Goal: Information Seeking & Learning: Learn about a topic

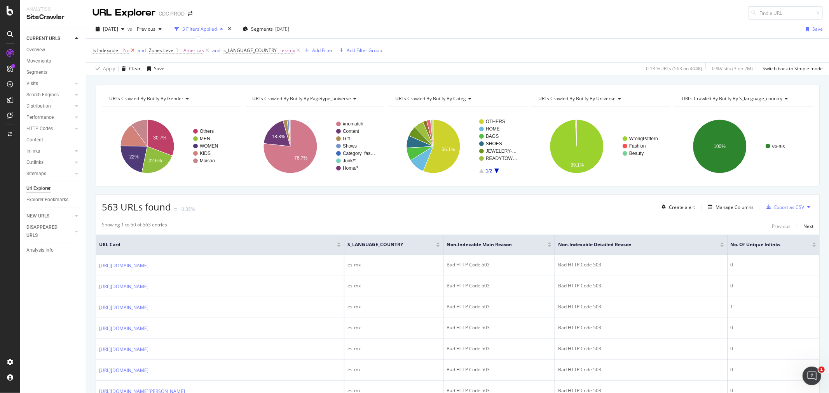
click at [133, 50] on icon at bounding box center [132, 51] width 7 height 8
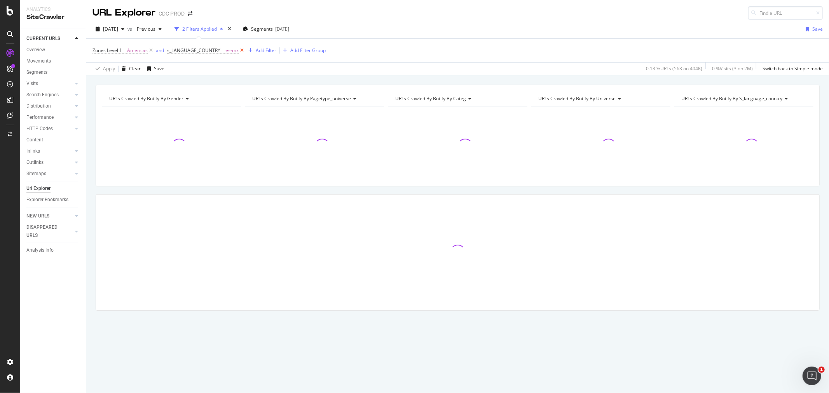
click at [239, 49] on icon at bounding box center [242, 51] width 7 height 8
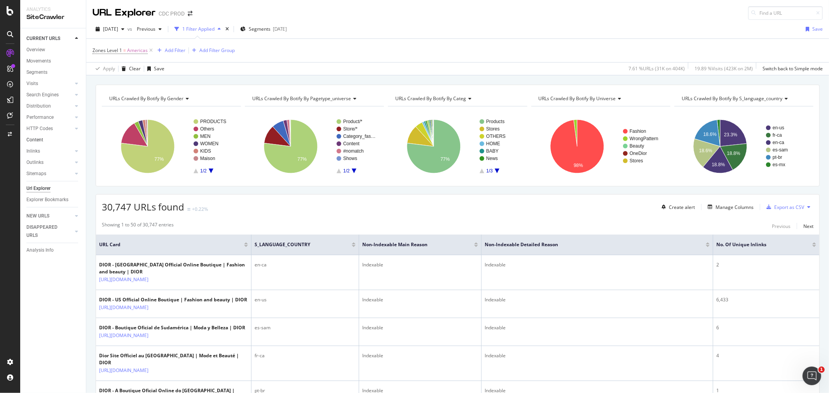
click at [74, 140] on div at bounding box center [77, 140] width 8 height 8
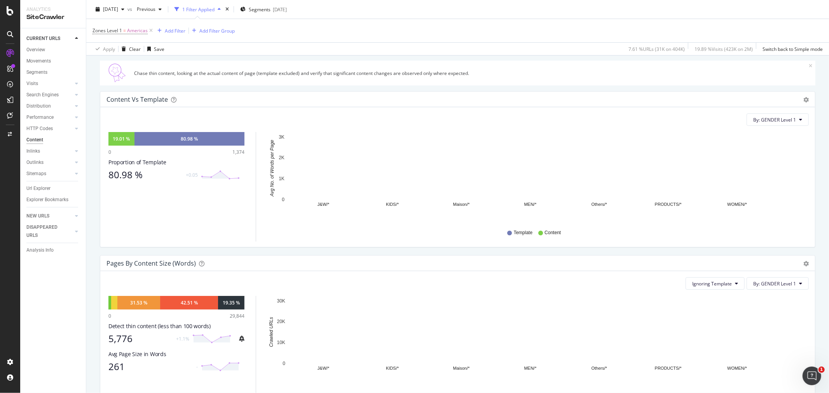
scroll to position [86, 0]
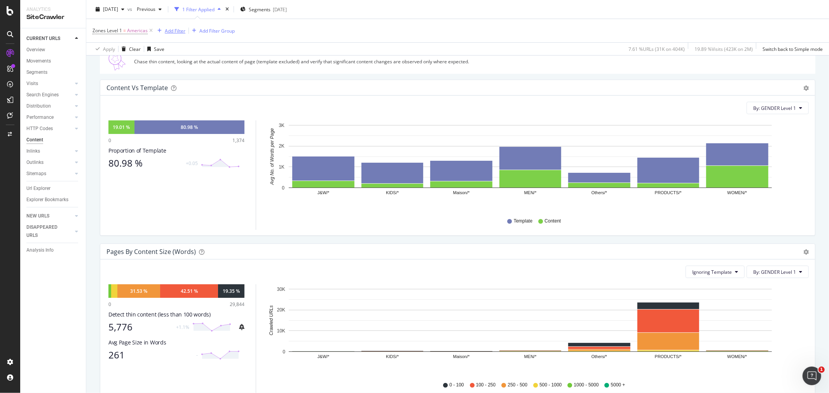
click at [172, 29] on div "Add Filter" at bounding box center [175, 30] width 21 height 7
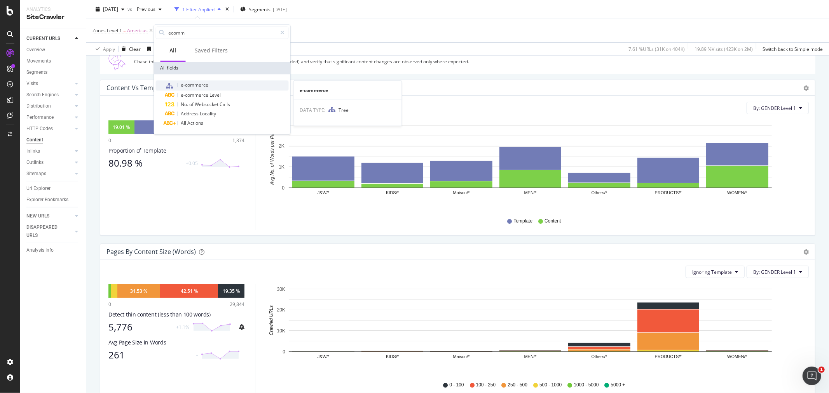
type input "ecomm"
click at [226, 87] on div "e-commerce" at bounding box center [227, 85] width 124 height 10
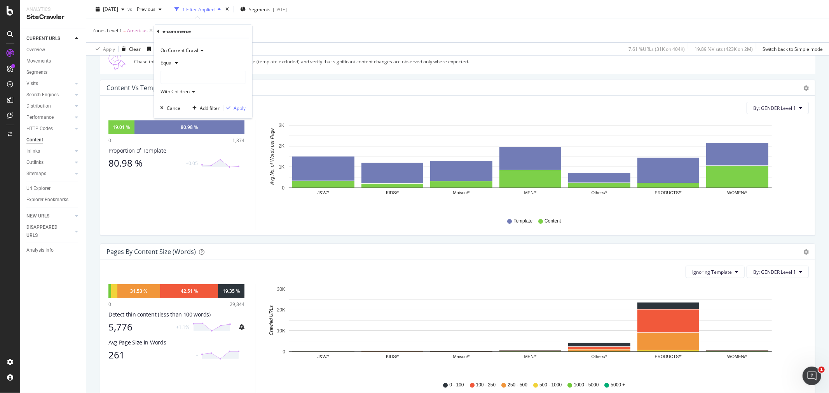
click at [187, 75] on div at bounding box center [203, 77] width 85 height 12
click at [193, 95] on div "ecommerce 328,387 URLS" at bounding box center [204, 93] width 83 height 10
click at [242, 108] on div "Apply" at bounding box center [240, 108] width 12 height 7
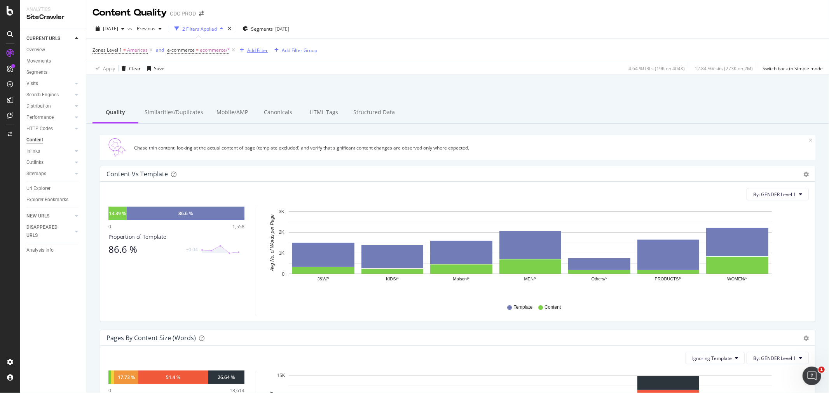
click at [252, 51] on div "Add Filter" at bounding box center [257, 50] width 21 height 7
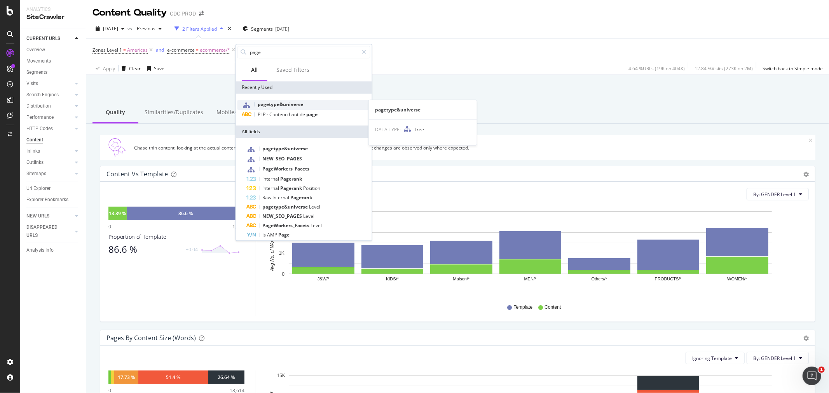
type input "page"
click at [296, 104] on span "pagetype&universe" at bounding box center [280, 104] width 45 height 7
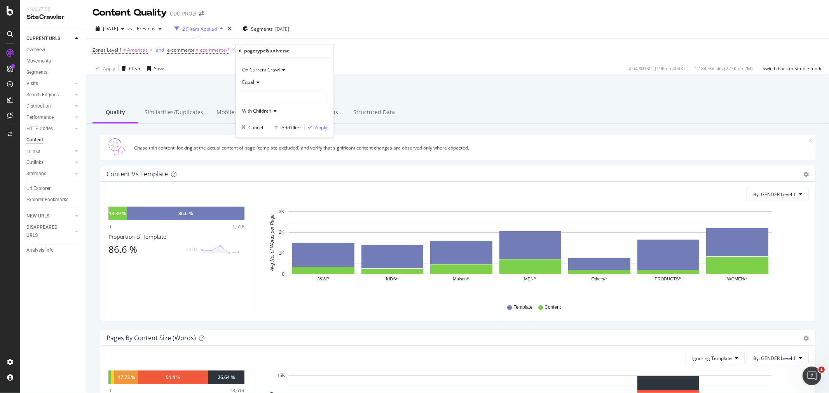
click at [284, 98] on div at bounding box center [284, 97] width 85 height 12
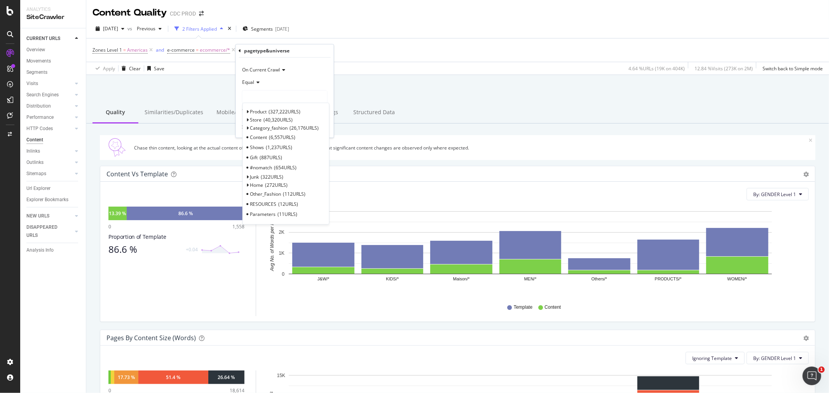
click at [0, 0] on span "Select" at bounding box center [0, 0] width 0 height 0
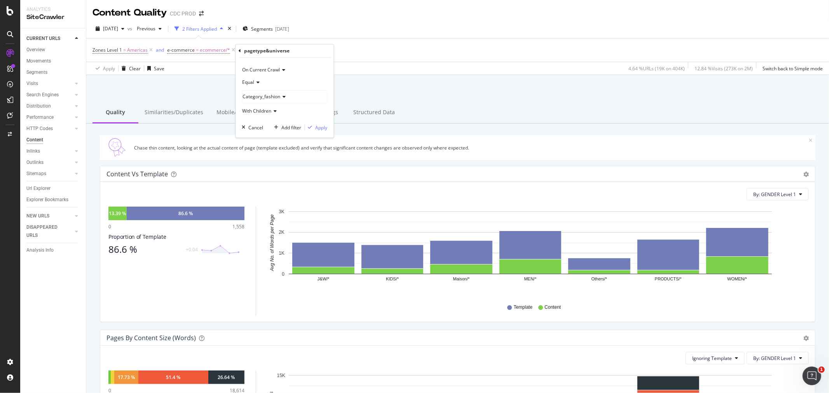
click at [397, 45] on div "Zones Level 1 = Americas and e-commerce = ecommerce/* Add Filter Add Filter Gro…" at bounding box center [457, 49] width 730 height 23
click at [298, 52] on icon at bounding box center [300, 50] width 7 height 8
drag, startPoint x: 70, startPoint y: 84, endPoint x: 55, endPoint y: 88, distance: 16.1
click at [70, 84] on div at bounding box center [69, 84] width 8 height 8
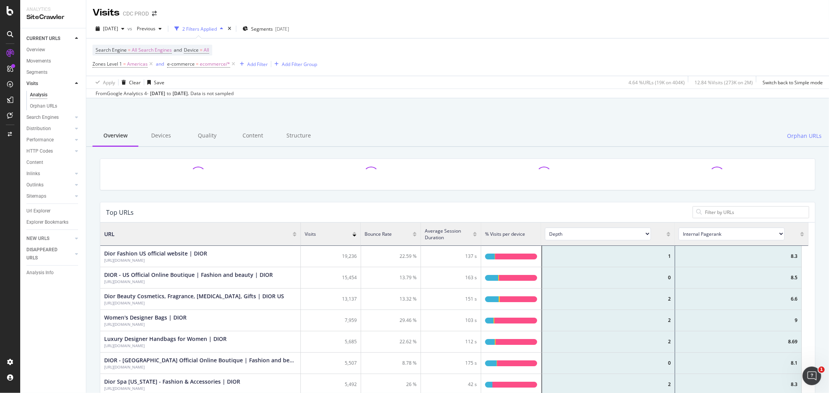
scroll to position [226, 701]
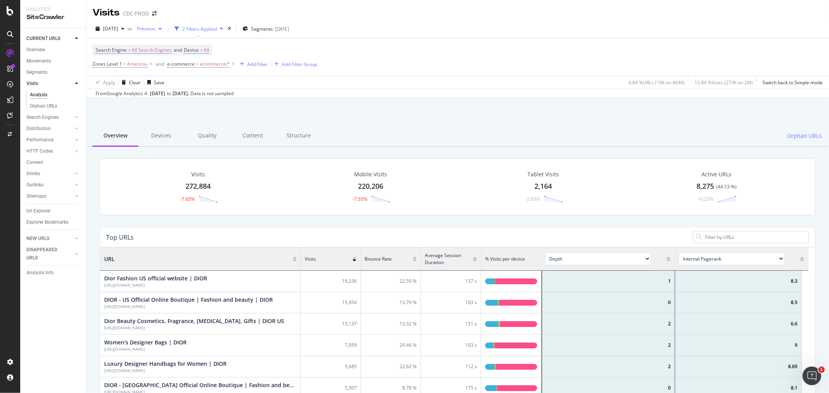
click at [153, 28] on span "Previous" at bounding box center [145, 28] width 22 height 7
click at [118, 27] on span "[DATE]" at bounding box center [110, 28] width 15 height 7
click at [391, 22] on div "[DATE] vs Previous 2 Filters Applied Segments [DATE] Search Engine = All Search…" at bounding box center [457, 58] width 742 height 79
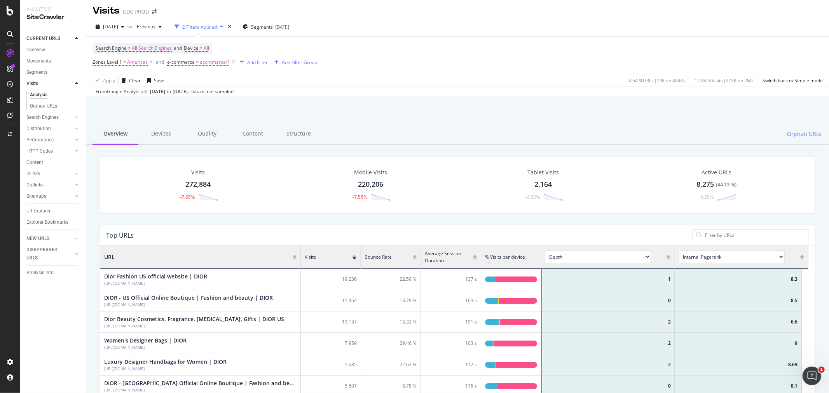
scroll to position [0, 0]
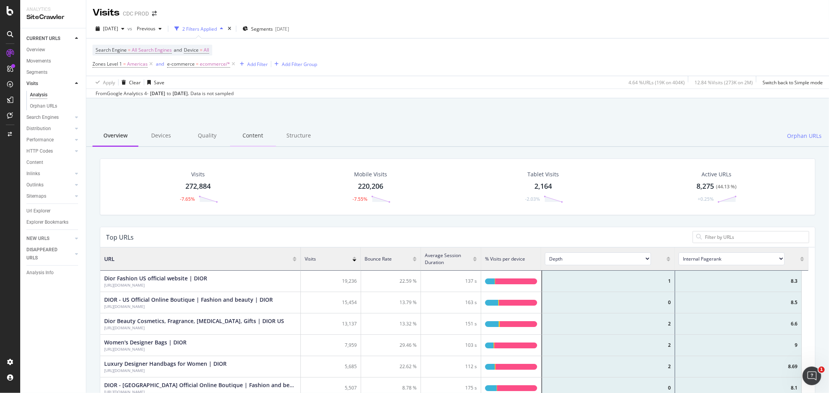
click at [259, 132] on div "Content" at bounding box center [253, 135] width 46 height 21
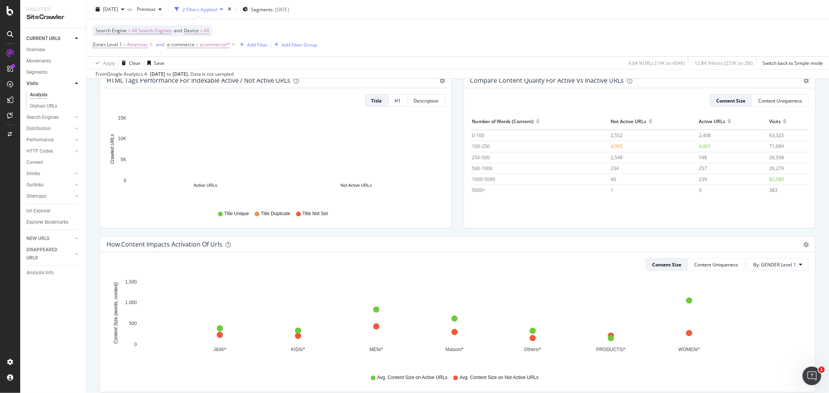
scroll to position [129, 0]
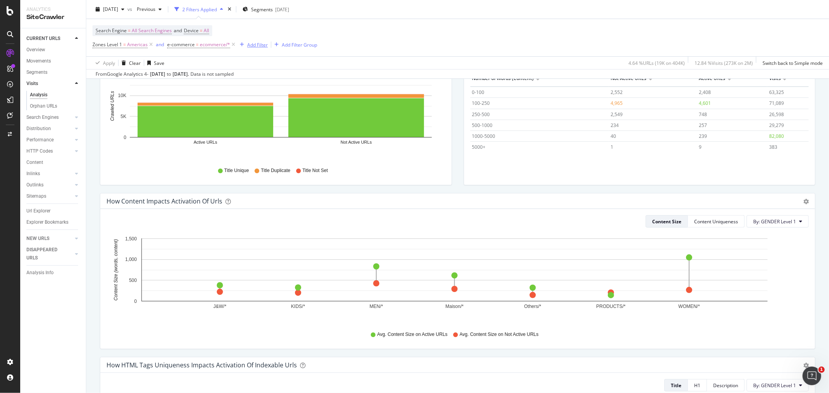
click at [254, 46] on div "Add Filter" at bounding box center [257, 44] width 21 height 7
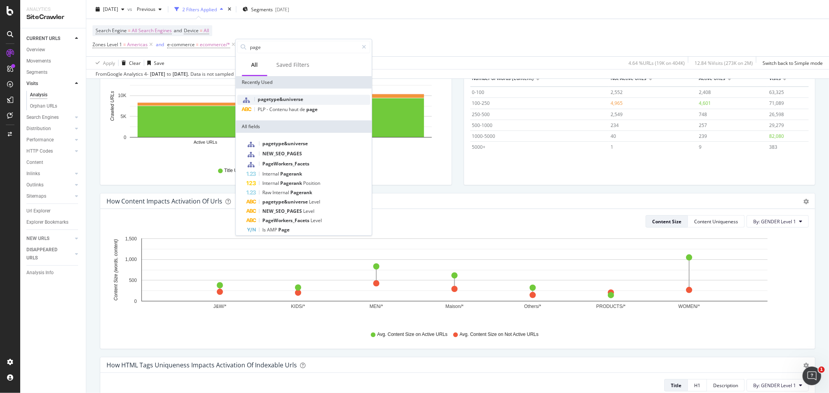
click at [281, 99] on span "pagetype&universe" at bounding box center [280, 99] width 45 height 7
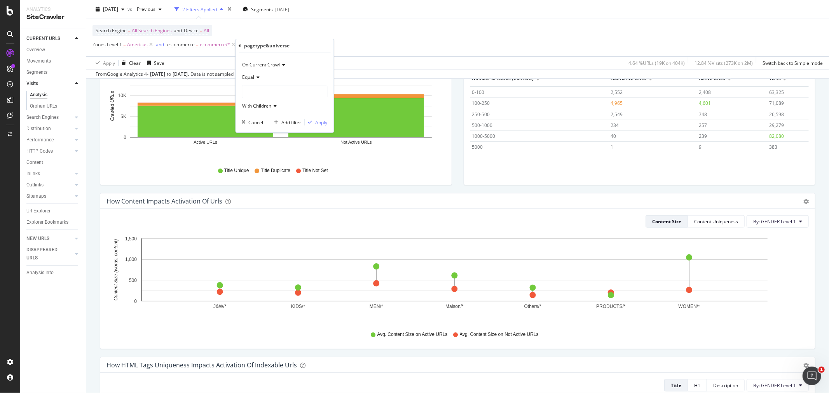
click at [261, 92] on div at bounding box center [284, 91] width 85 height 12
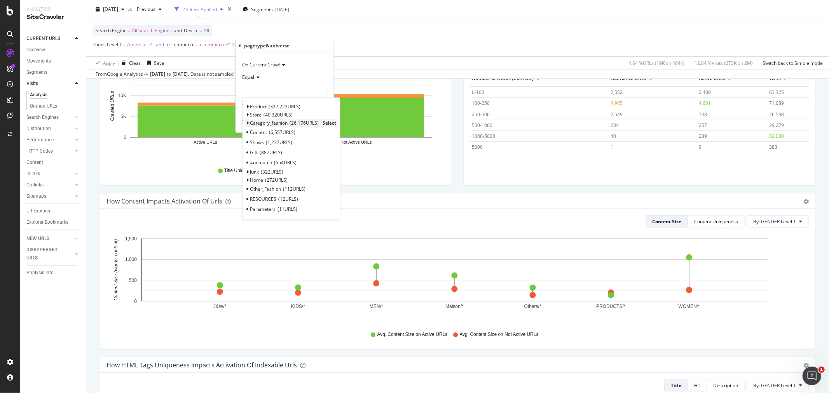
click at [326, 122] on span "Select" at bounding box center [330, 123] width 14 height 7
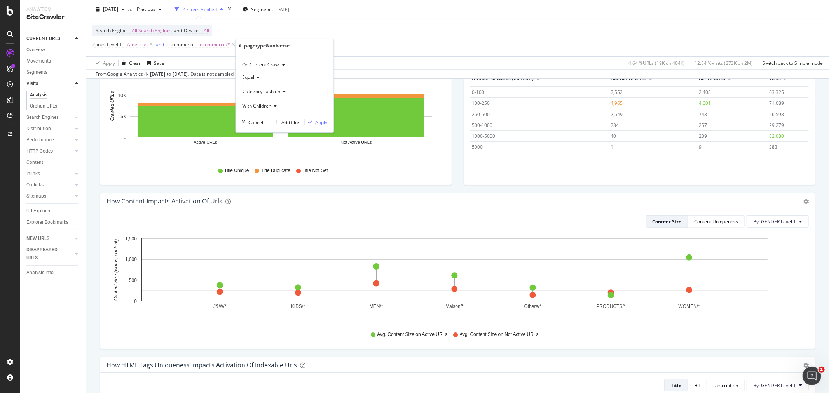
click at [319, 122] on div "Apply" at bounding box center [321, 122] width 12 height 7
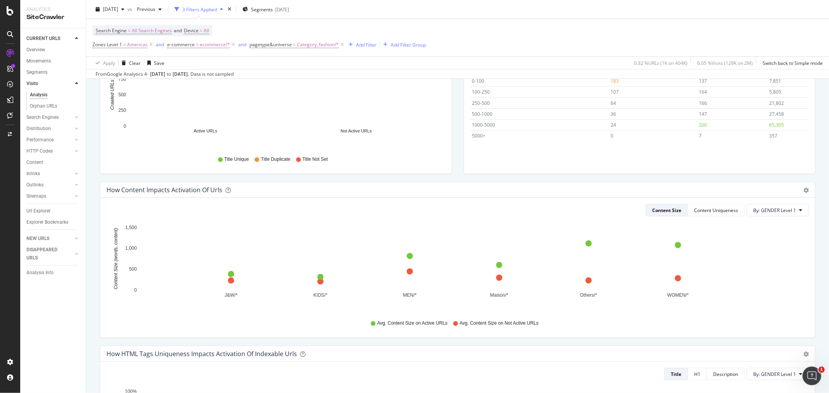
scroll to position [156, 0]
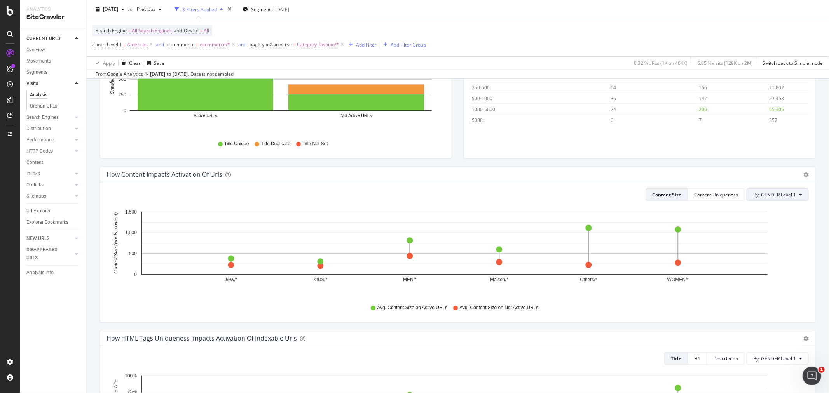
click at [779, 195] on span "By: GENDER Level 1" at bounding box center [774, 195] width 43 height 7
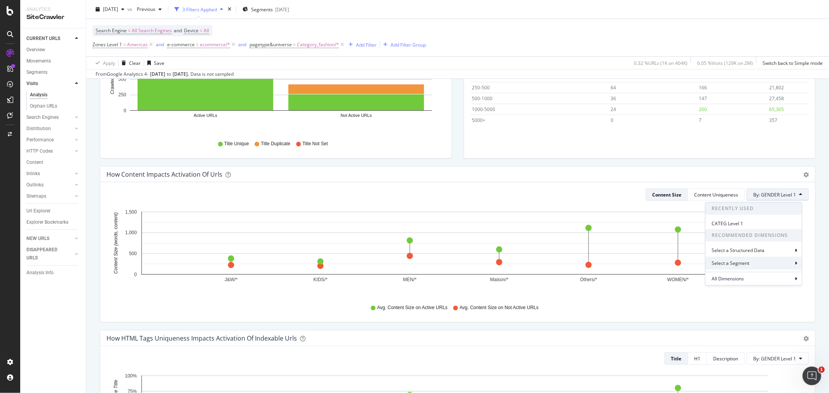
click at [798, 261] on div "Select a Segment" at bounding box center [753, 263] width 96 height 13
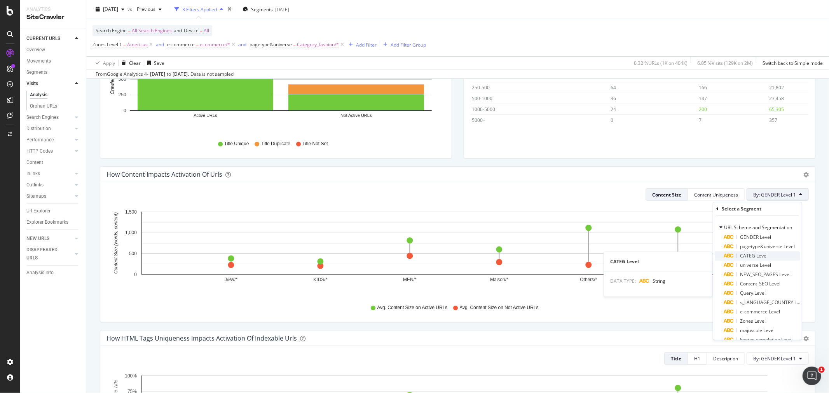
click at [755, 255] on span "CATEG Level" at bounding box center [754, 255] width 28 height 7
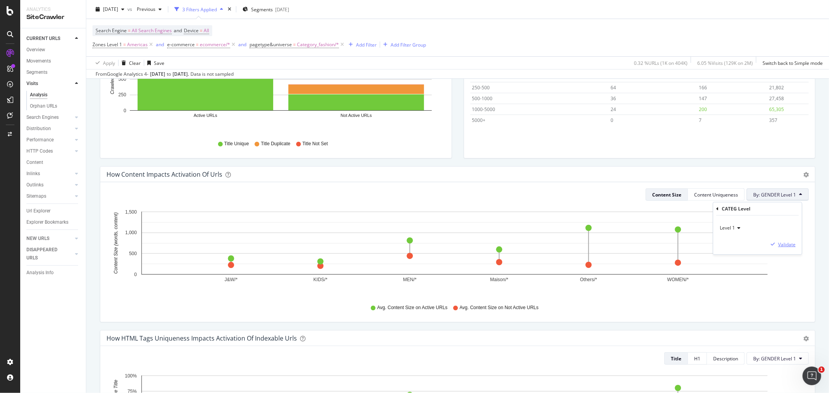
click at [778, 244] on div "Validate" at bounding box center [786, 244] width 17 height 7
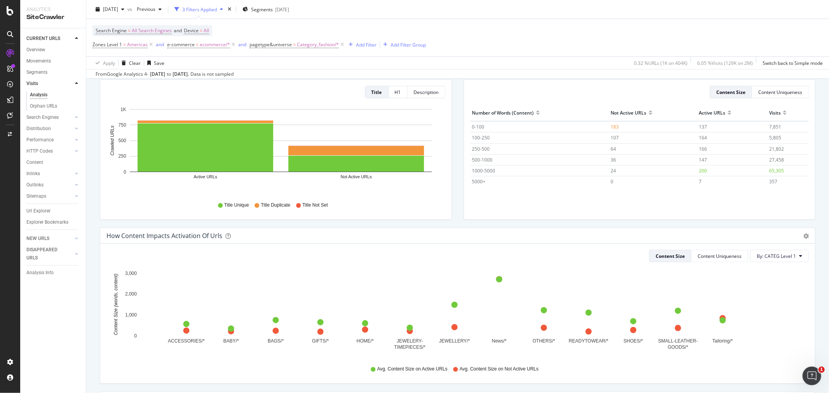
scroll to position [0, 0]
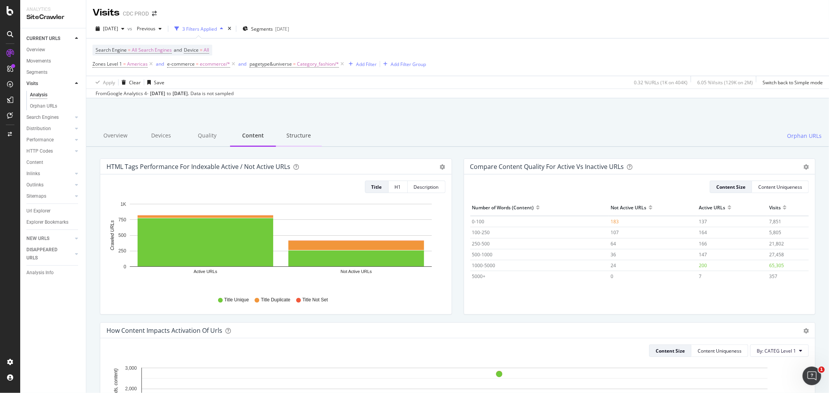
click at [299, 133] on div "Structure" at bounding box center [299, 135] width 46 height 21
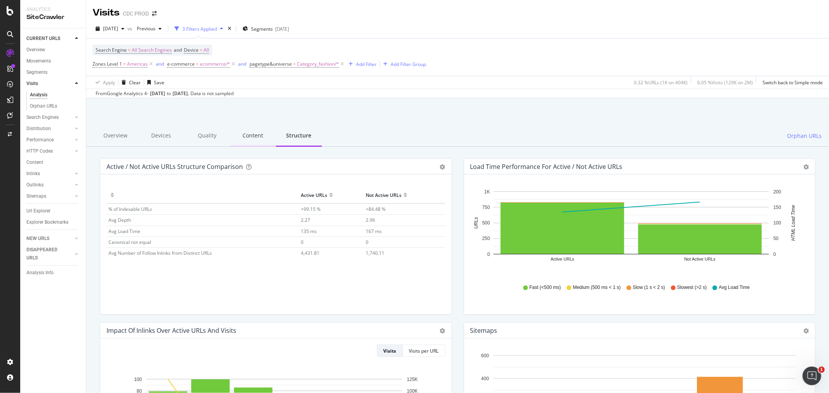
click at [247, 138] on div "Content" at bounding box center [253, 135] width 46 height 21
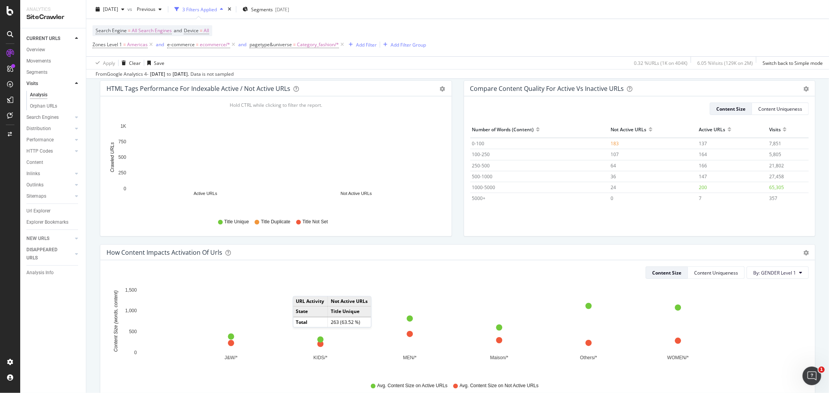
scroll to position [129, 0]
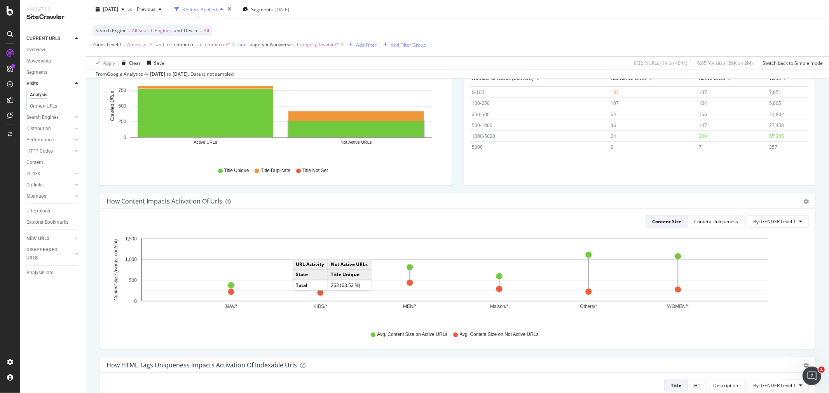
click at [782, 230] on div "Content Size Content Uniqueness By: GENDER Level 1 Hold CTRL while clicking to …" at bounding box center [457, 279] width 714 height 140
click at [778, 224] on span "By: GENDER Level 1" at bounding box center [774, 221] width 43 height 7
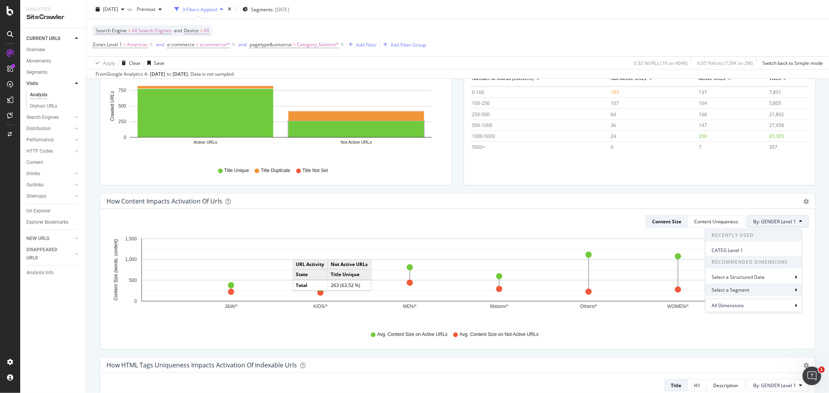
click at [796, 292] on icon at bounding box center [795, 290] width 2 height 5
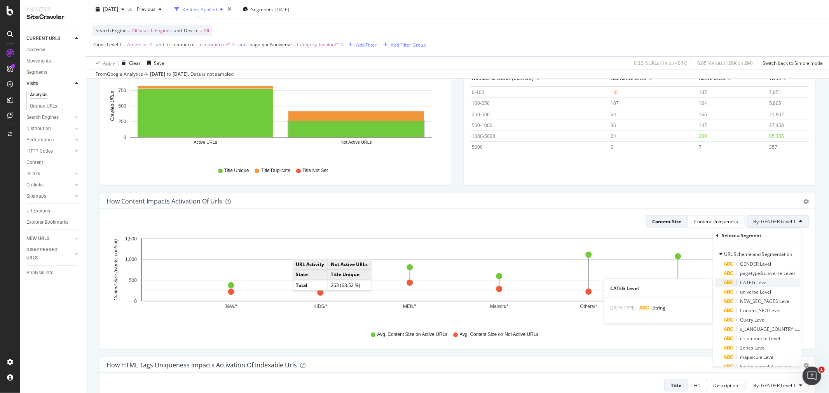
click at [767, 285] on div "CATEG Level" at bounding box center [762, 282] width 76 height 9
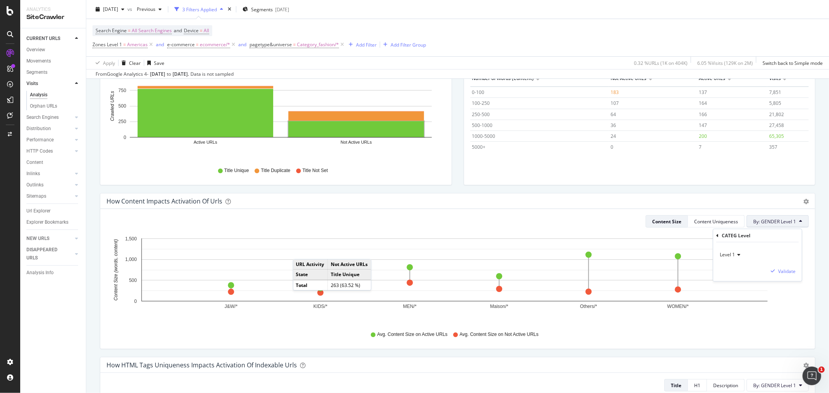
click at [785, 276] on div "Level 1 Validate" at bounding box center [757, 261] width 89 height 39
click at [784, 272] on div "Validate" at bounding box center [786, 271] width 17 height 7
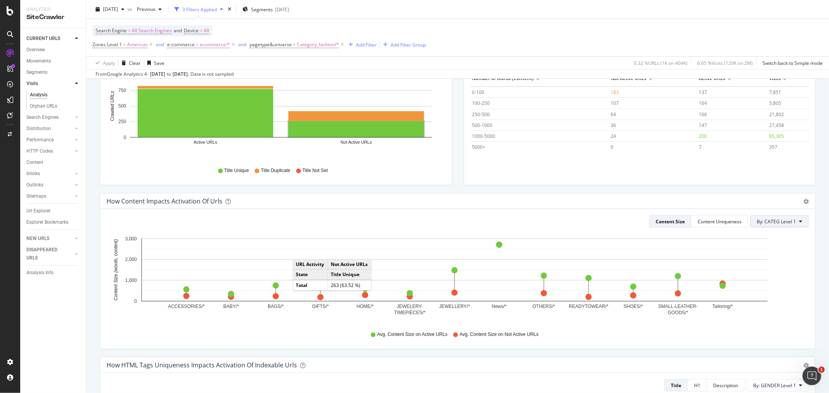
click at [797, 219] on button "By: CATEG Level 1" at bounding box center [779, 221] width 59 height 12
click at [803, 200] on icon "gear" at bounding box center [805, 201] width 5 height 5
click at [771, 232] on span "Table" at bounding box center [783, 231] width 62 height 10
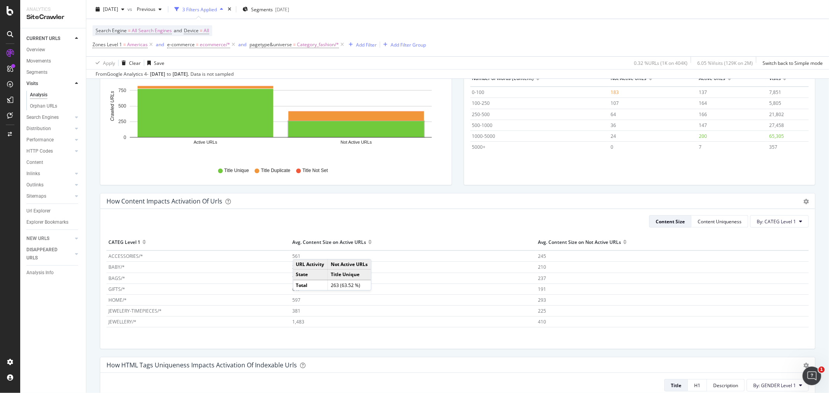
click at [380, 208] on div "How content impacts activation of urls Bubble Table Export as CSV" at bounding box center [457, 201] width 714 height 16
click at [332, 206] on div "How content impacts activation of urls Bubble Table Export as CSV" at bounding box center [457, 201] width 714 height 16
click at [441, 233] on div "Content Size Content Uniqueness By: CATEG Level 1 Hold CTRL while clicking to f…" at bounding box center [457, 279] width 714 height 140
click at [709, 224] on div "Content Uniqueness" at bounding box center [719, 221] width 44 height 7
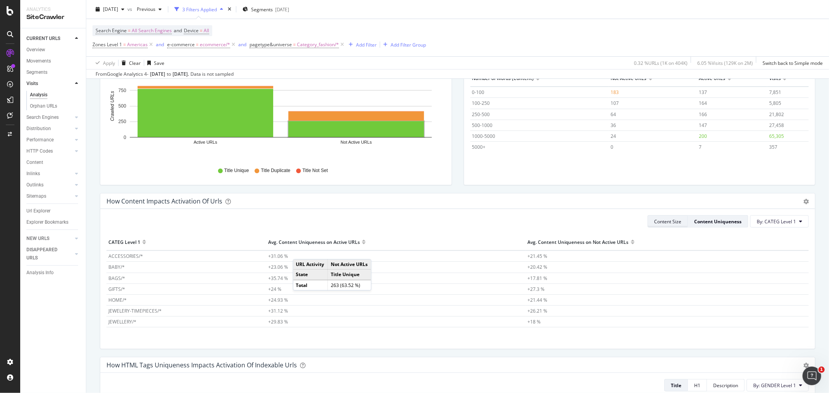
click at [668, 222] on div "Content Size" at bounding box center [667, 221] width 27 height 7
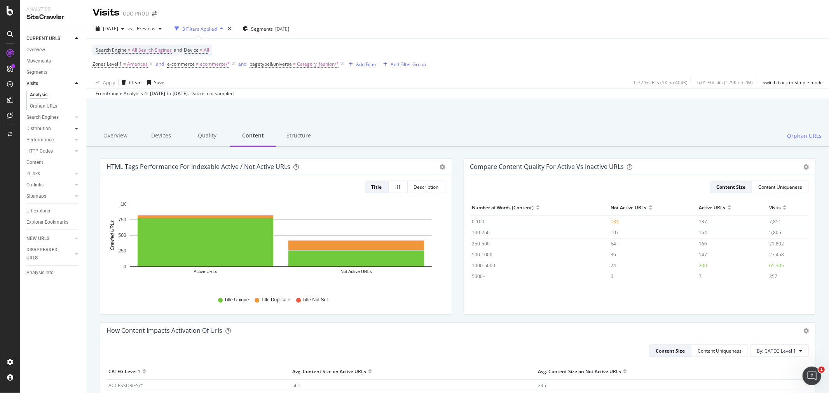
click at [73, 130] on div at bounding box center [77, 129] width 8 height 8
click at [35, 113] on div "Top Charts Segments Insights Internationalization" at bounding box center [55, 134] width 59 height 45
click at [43, 118] on div "Top Charts" at bounding box center [41, 117] width 23 height 8
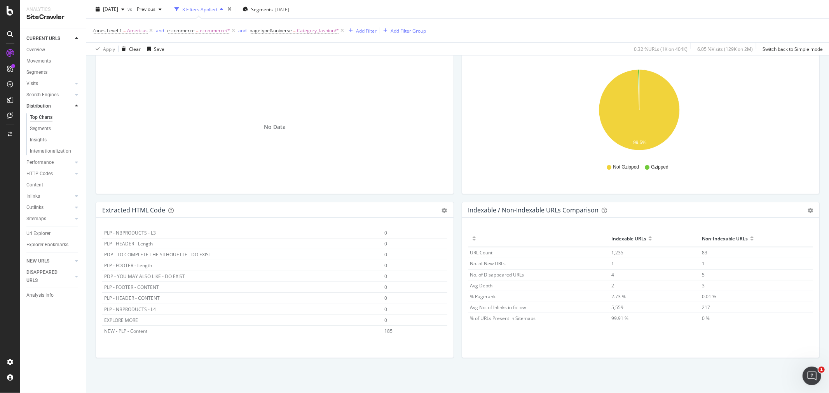
scroll to position [78, 0]
click at [384, 297] on span "185" at bounding box center [388, 295] width 8 height 7
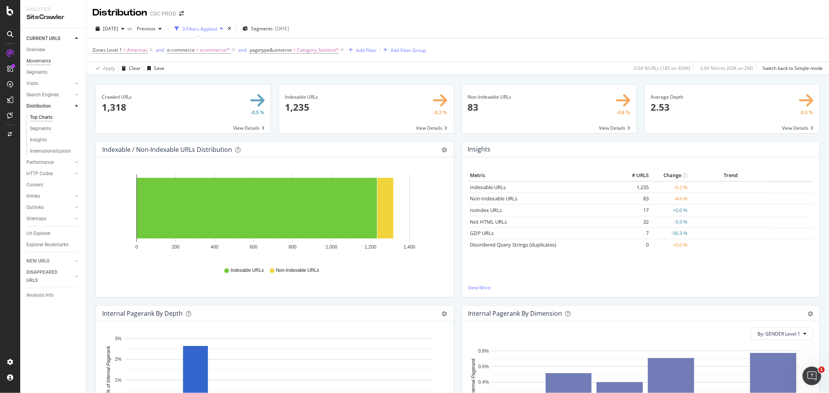
click at [44, 63] on div "Movements" at bounding box center [38, 61] width 24 height 8
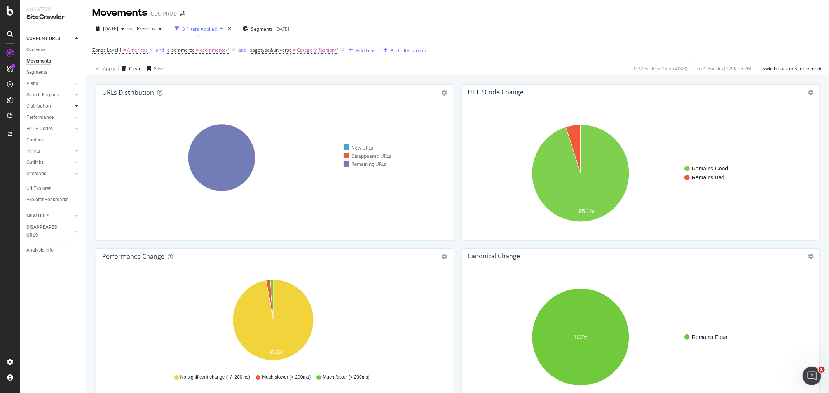
click at [77, 104] on icon at bounding box center [76, 106] width 3 height 5
click at [44, 131] on div "Segments" at bounding box center [40, 129] width 21 height 8
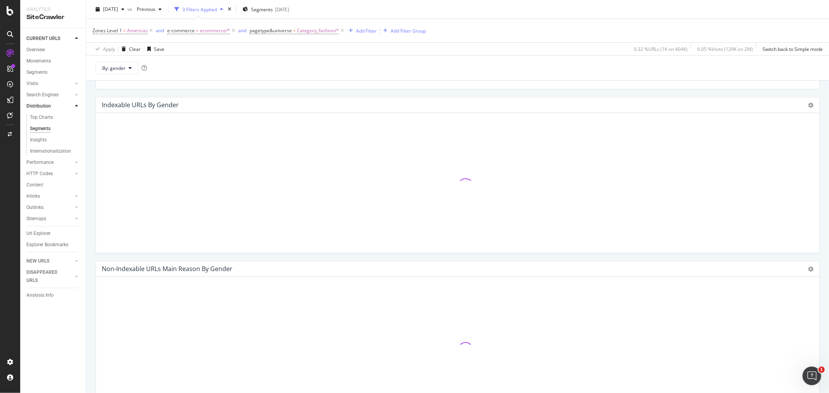
scroll to position [172, 0]
click at [38, 51] on div "Overview" at bounding box center [35, 50] width 19 height 8
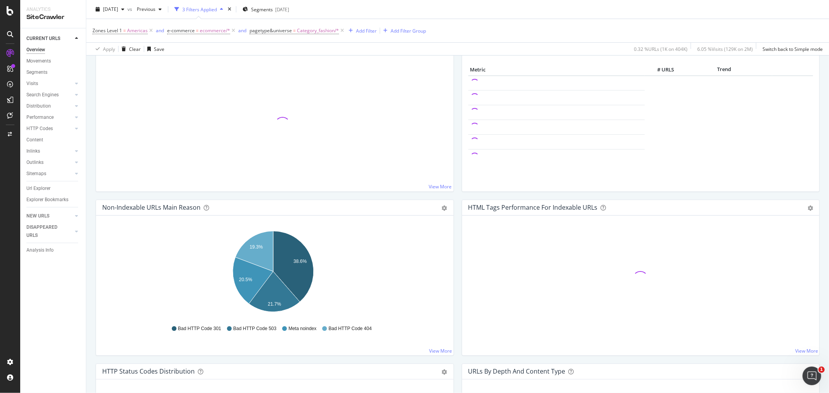
scroll to position [129, 0]
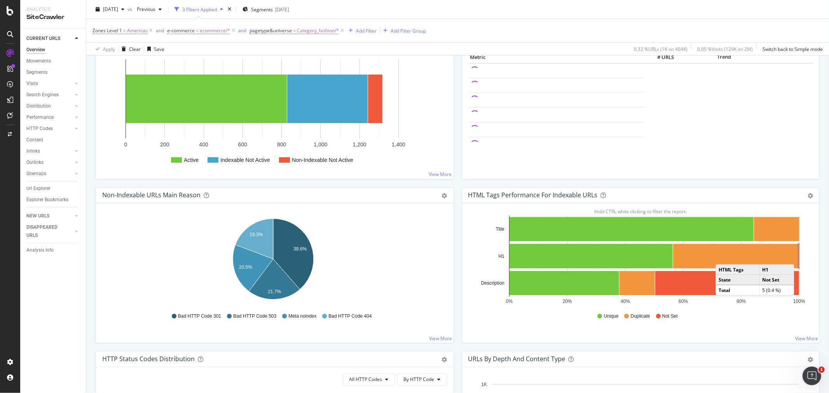
click at [797, 257] on rect "A chart." at bounding box center [797, 256] width 1 height 25
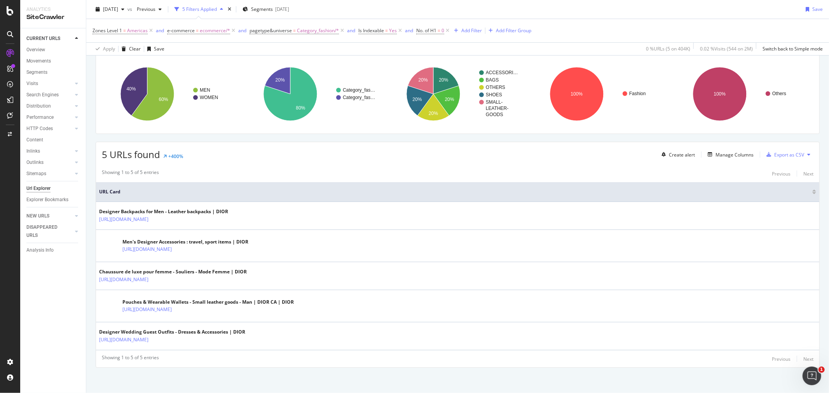
scroll to position [55, 0]
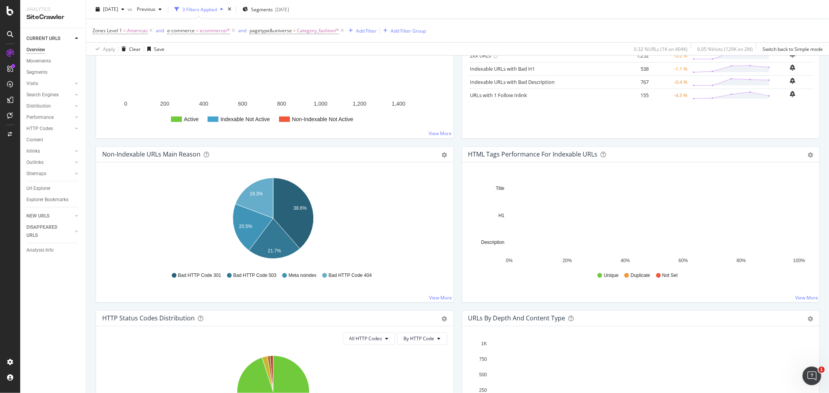
scroll to position [172, 0]
